Goal: Share content: Share content

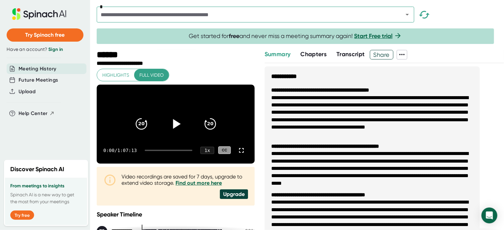
click at [173, 124] on icon at bounding box center [175, 124] width 17 height 17
click at [154, 151] on div at bounding box center [169, 150] width 48 height 1
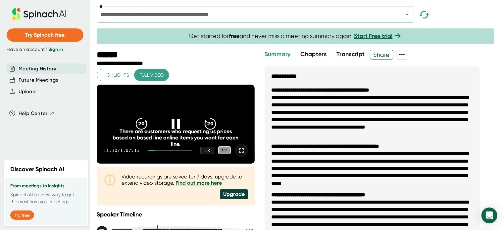
click at [238, 155] on icon at bounding box center [241, 151] width 8 height 8
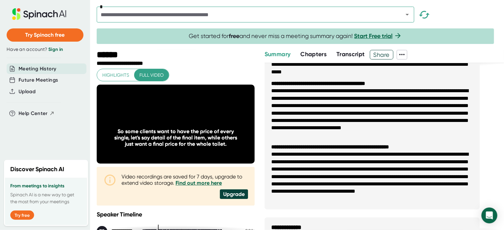
click at [406, 56] on icon at bounding box center [402, 55] width 8 height 8
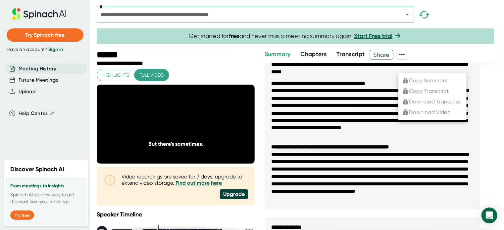
click at [387, 52] on div at bounding box center [252, 115] width 504 height 230
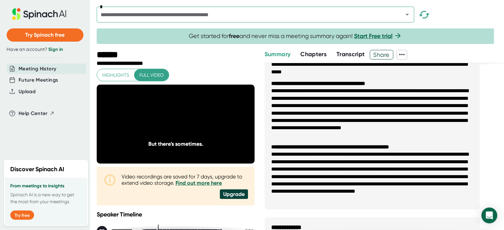
click at [387, 51] on span "Share" at bounding box center [381, 55] width 23 height 12
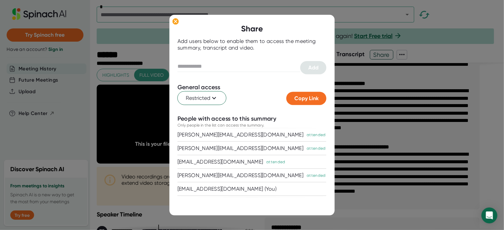
click at [372, 45] on div at bounding box center [252, 115] width 504 height 230
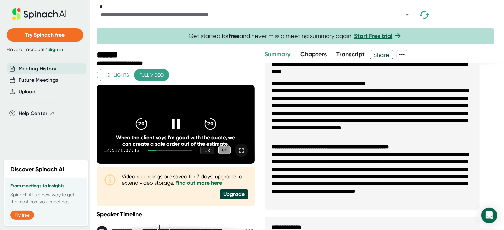
click at [172, 135] on div at bounding box center [176, 124] width 28 height 28
